Goal: Task Accomplishment & Management: Manage account settings

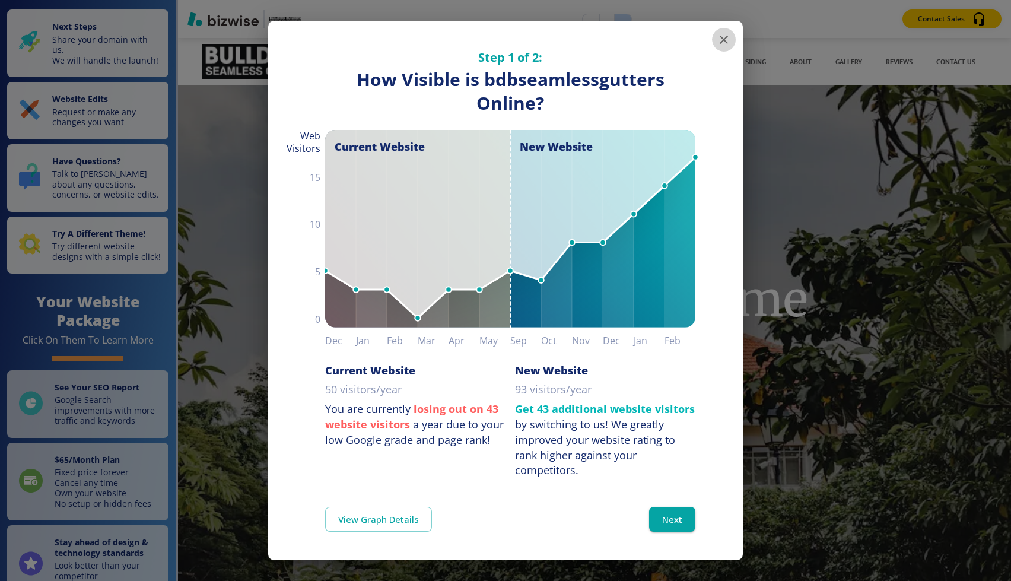
click at [724, 36] on icon "button" at bounding box center [724, 40] width 14 height 14
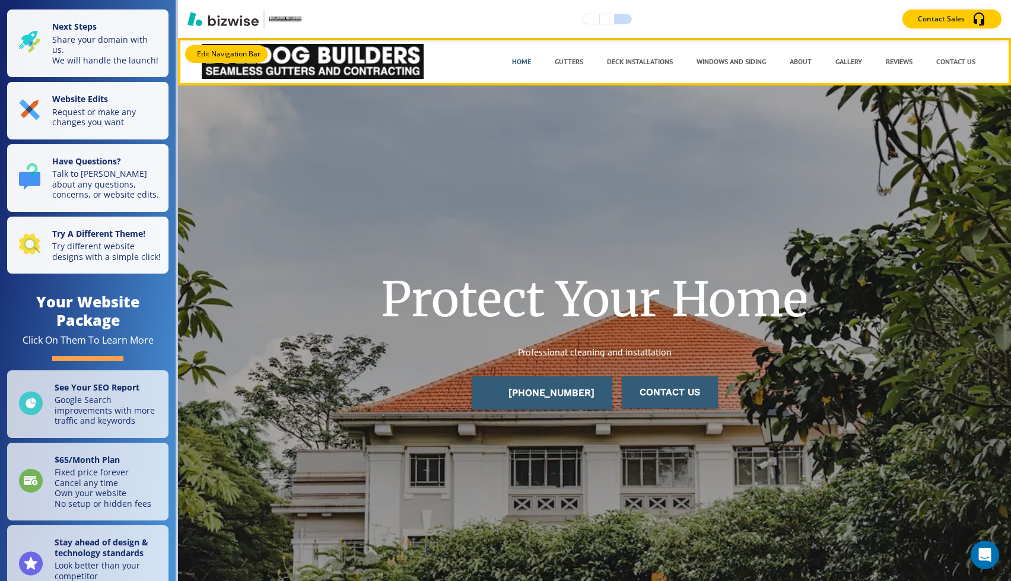
click at [199, 49] on button "Edit Navigation Bar" at bounding box center [226, 54] width 83 height 18
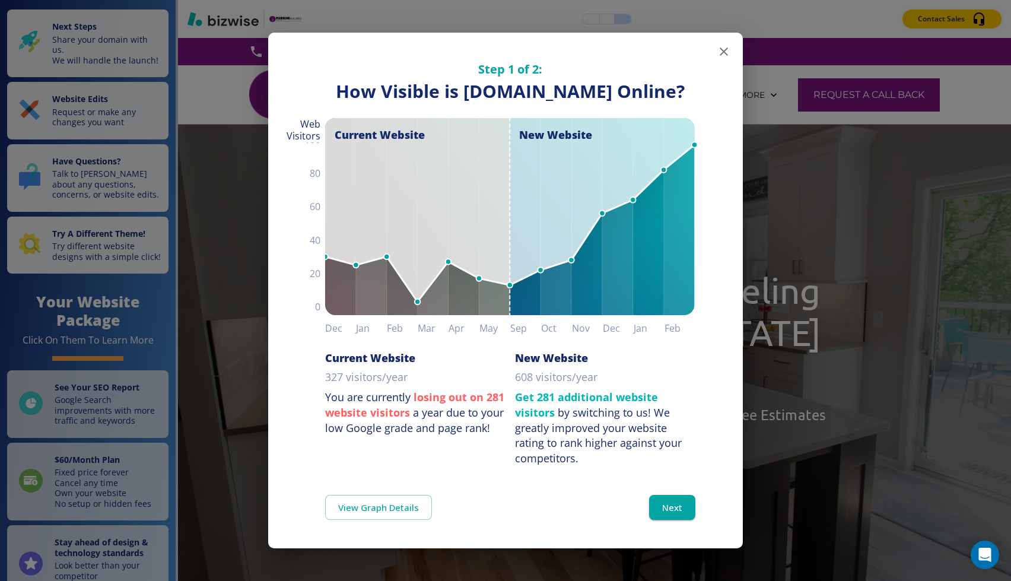
click at [723, 52] on icon "button" at bounding box center [724, 52] width 14 height 14
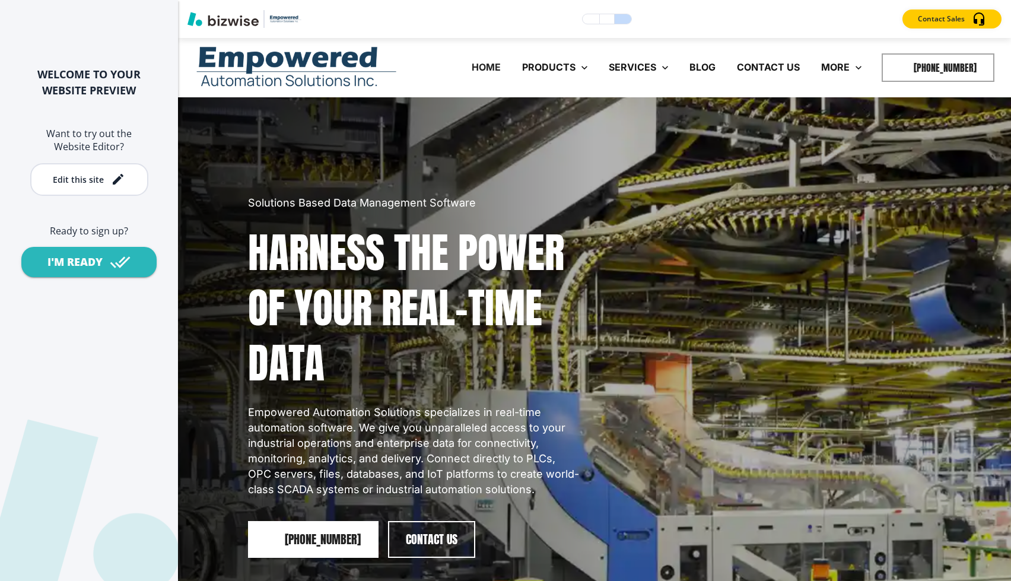
click at [214, 56] on img at bounding box center [297, 67] width 202 height 50
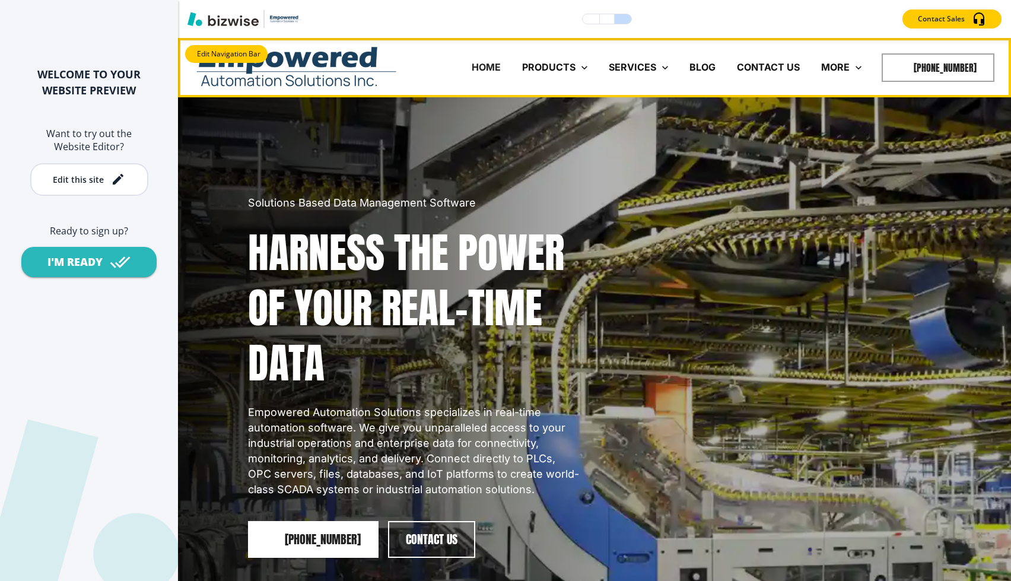
click at [201, 50] on button "Edit Navigation Bar" at bounding box center [226, 54] width 83 height 18
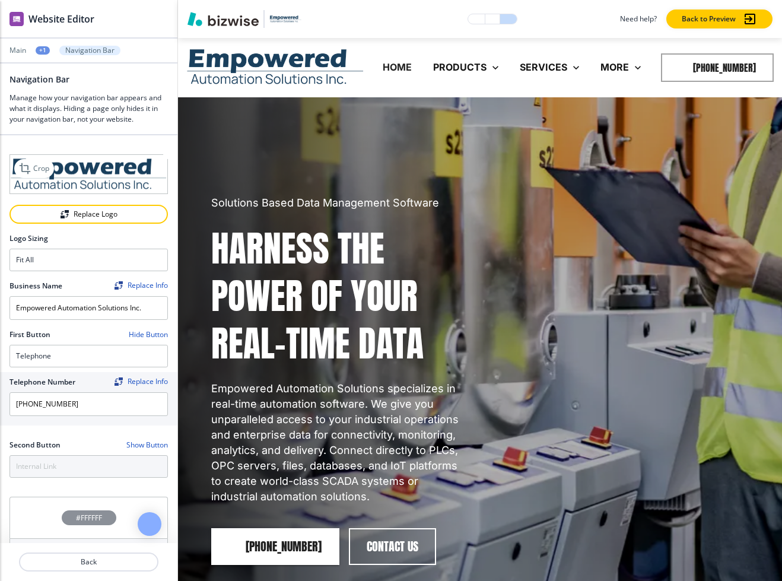
click at [91, 178] on img at bounding box center [88, 174] width 158 height 40
click at [94, 218] on div "Replace Logo" at bounding box center [89, 214] width 156 height 8
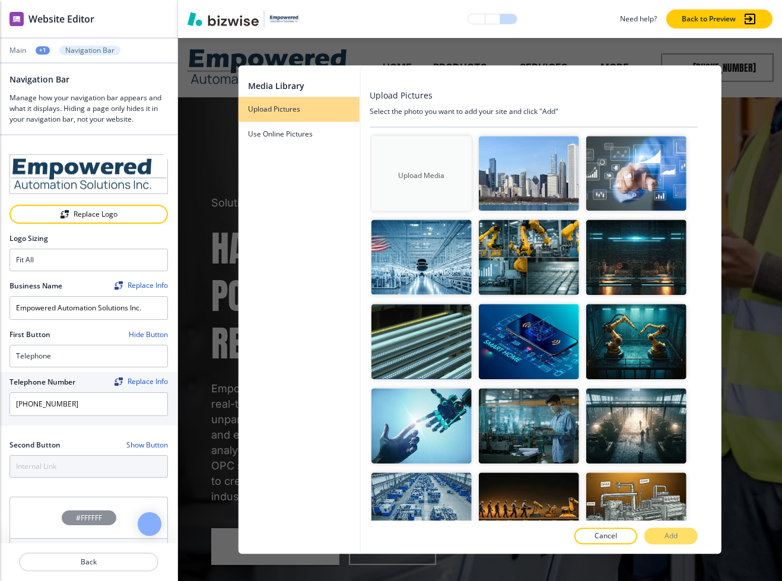
click at [428, 161] on button "Upload Media" at bounding box center [421, 173] width 100 height 75
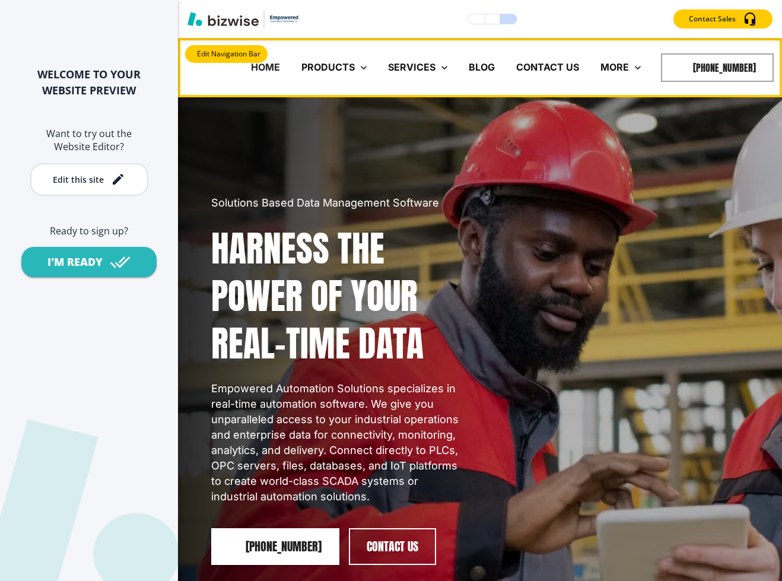
click at [204, 53] on button "Edit Navigation Bar" at bounding box center [226, 54] width 83 height 18
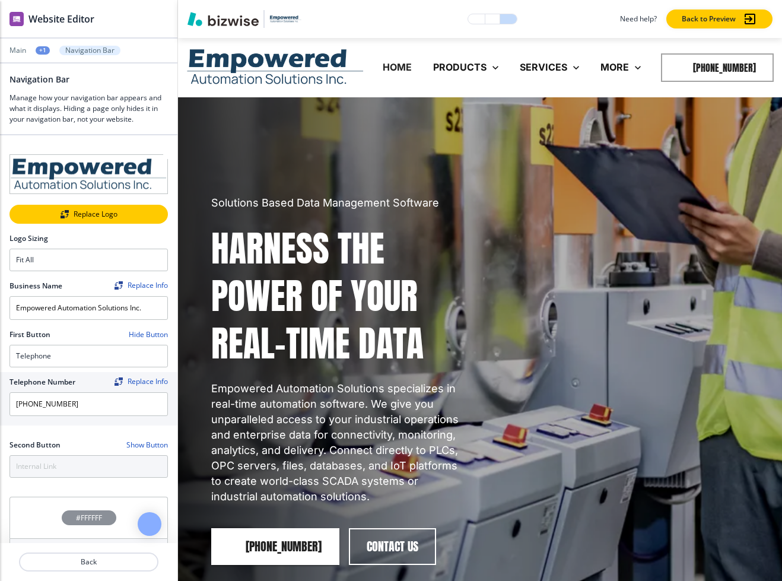
click at [69, 214] on div "Replace Logo" at bounding box center [89, 214] width 156 height 8
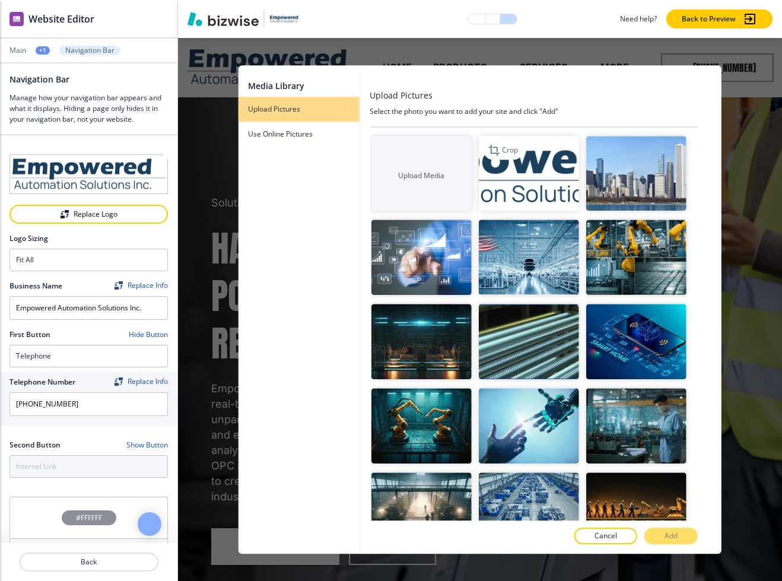
click at [521, 175] on img "button" at bounding box center [528, 173] width 100 height 75
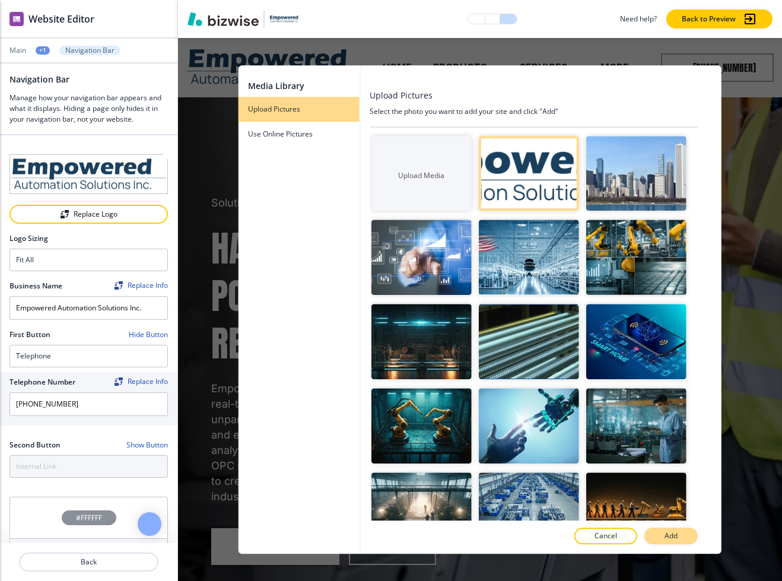
click at [677, 534] on p "Add" at bounding box center [671, 536] width 13 height 11
